Goal: Download file/media

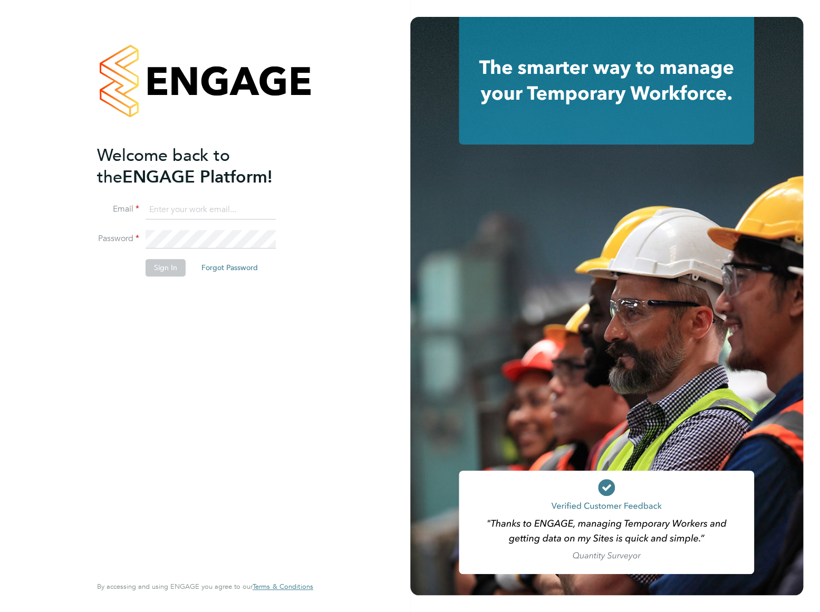
click at [168, 206] on input at bounding box center [211, 209] width 130 height 19
type input "dan.wright@vistry.co.uk"
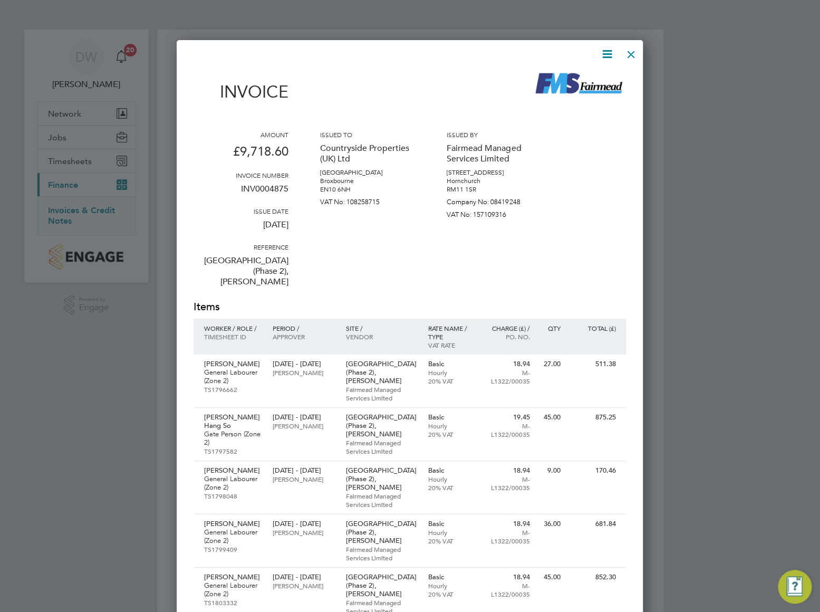
click at [606, 53] on icon at bounding box center [606, 53] width 13 height 13
click at [565, 79] on li "Download Invoice" at bounding box center [575, 79] width 73 height 15
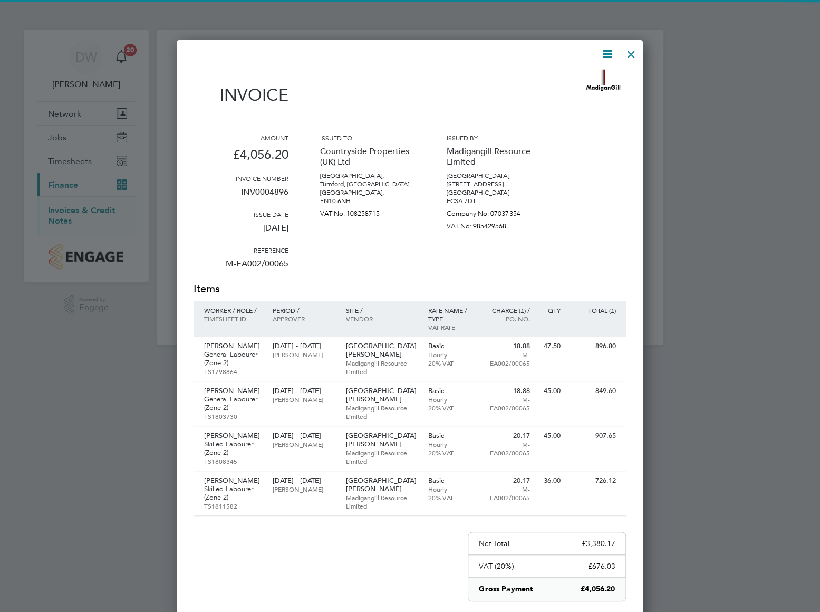
scroll to position [696, 467]
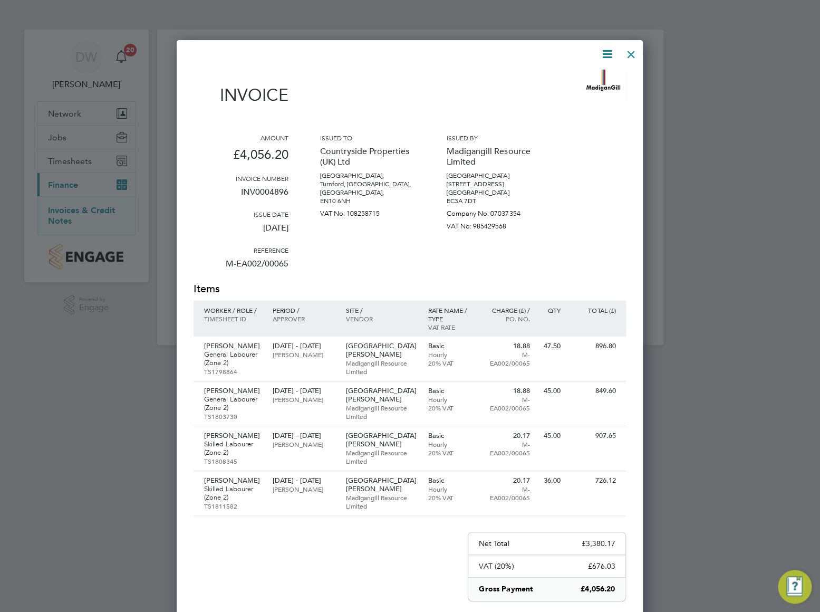
click at [606, 56] on icon at bounding box center [606, 53] width 13 height 13
click at [576, 81] on li "Download Invoice" at bounding box center [575, 79] width 73 height 15
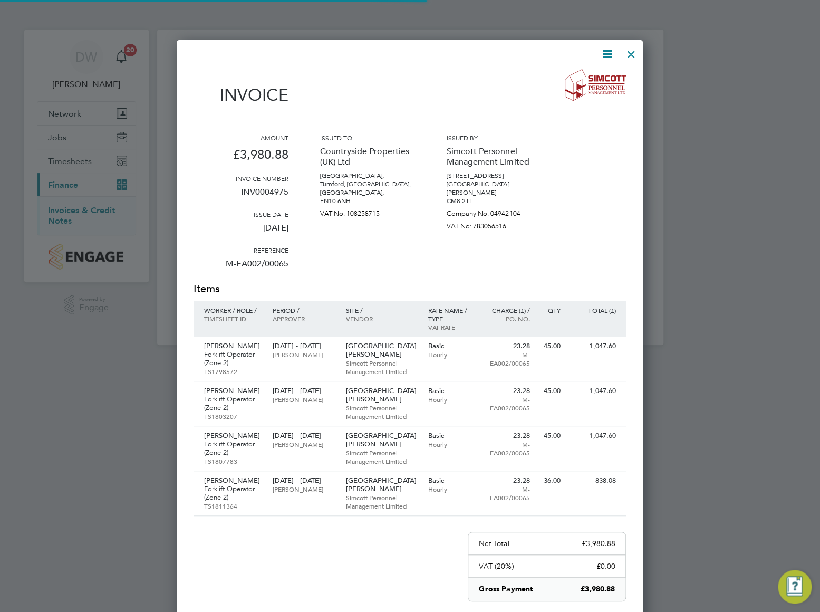
scroll to position [696, 467]
click at [608, 54] on icon at bounding box center [606, 53] width 13 height 13
click at [580, 82] on li "Download Invoice" at bounding box center [575, 79] width 73 height 15
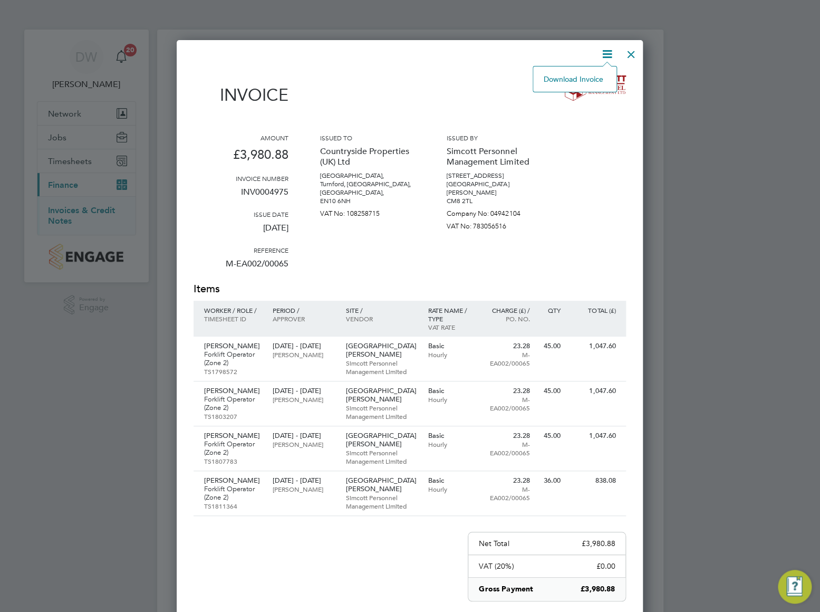
scroll to position [0, 0]
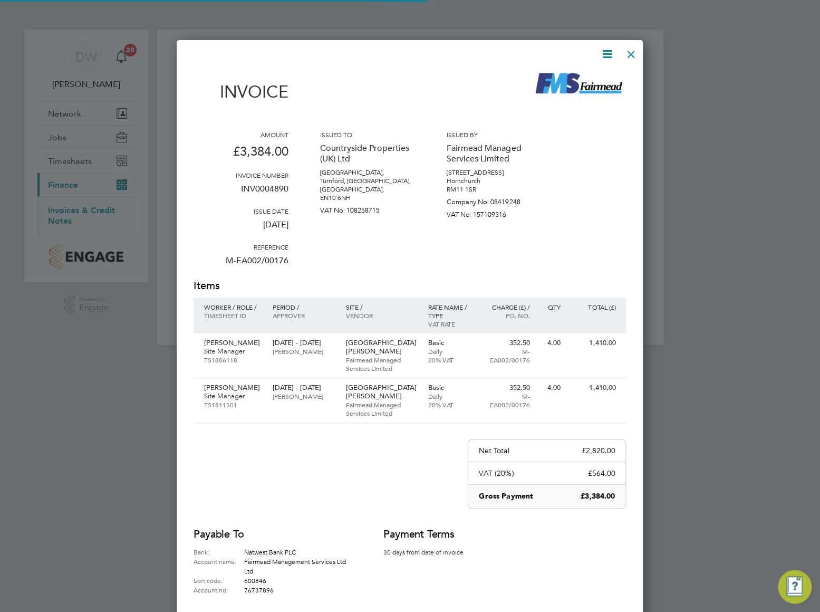
scroll to position [596, 467]
click at [608, 55] on icon at bounding box center [606, 53] width 13 height 13
click at [572, 79] on li "Download Invoice" at bounding box center [575, 79] width 73 height 15
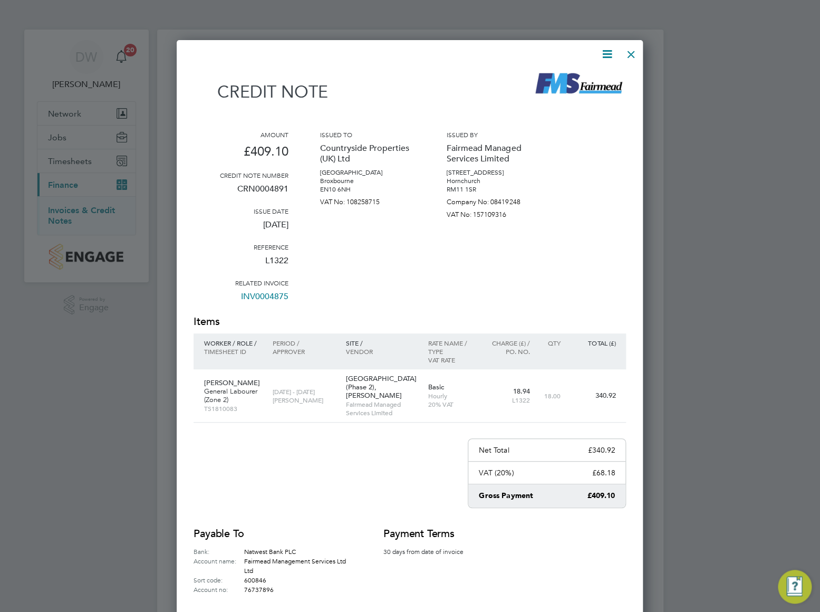
click at [607, 56] on icon at bounding box center [606, 53] width 13 height 13
click at [553, 79] on li "Download Credit Note" at bounding box center [566, 79] width 89 height 15
